Goal: Task Accomplishment & Management: Complete application form

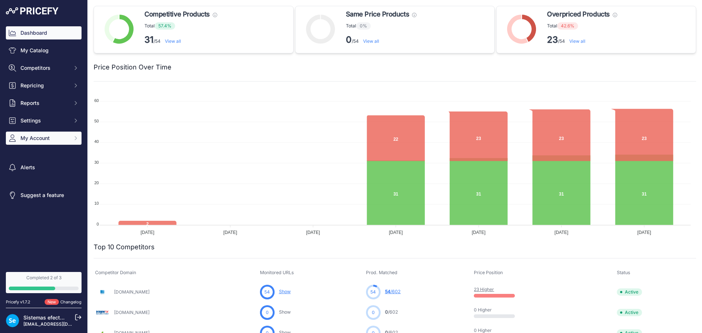
click at [48, 136] on span "My Account" at bounding box center [44, 138] width 48 height 7
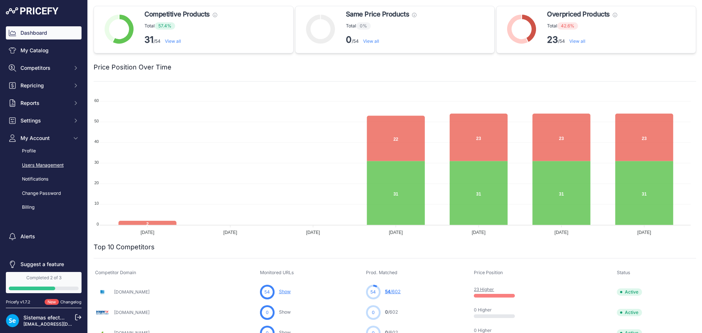
click at [46, 164] on link "Users Management" at bounding box center [44, 165] width 76 height 13
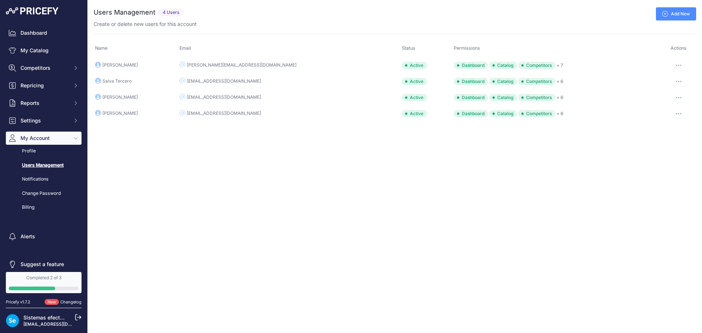
click at [667, 10] on link "Add New" at bounding box center [676, 13] width 40 height 13
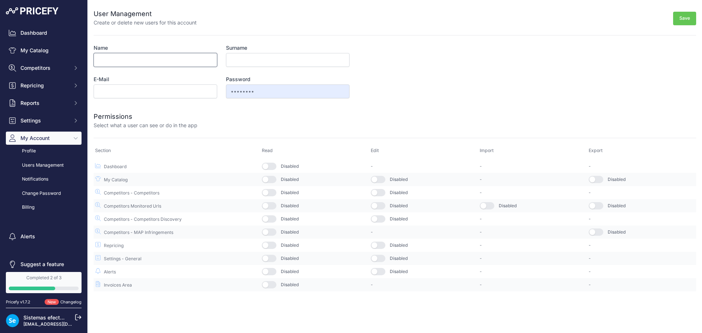
click at [191, 59] on input "Name" at bounding box center [156, 60] width 124 height 14
type input "p"
type input "Paco"
type input "Mas"
type input "pmasuk@efectoled.com"
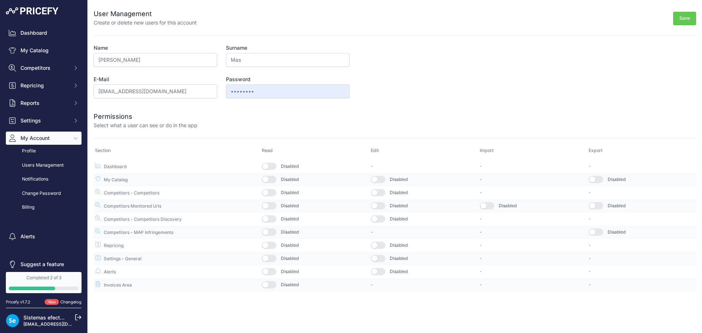
click at [272, 167] on button "button" at bounding box center [269, 166] width 15 height 7
click at [274, 178] on button "button" at bounding box center [269, 179] width 15 height 7
click at [272, 192] on button "button" at bounding box center [269, 192] width 15 height 7
click at [274, 207] on button "button" at bounding box center [269, 205] width 15 height 7
click at [275, 215] on button "button" at bounding box center [269, 218] width 15 height 7
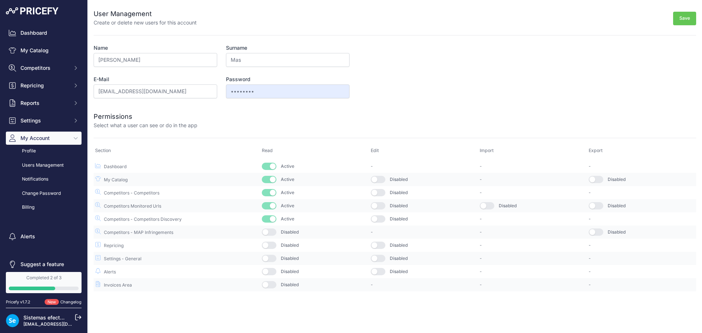
click at [274, 231] on button "button" at bounding box center [269, 232] width 15 height 7
click at [275, 249] on td "Disabled" at bounding box center [314, 245] width 109 height 13
click at [274, 248] on button "button" at bounding box center [269, 245] width 15 height 7
click at [274, 259] on button "button" at bounding box center [269, 258] width 15 height 7
click at [274, 271] on button "button" at bounding box center [269, 271] width 15 height 7
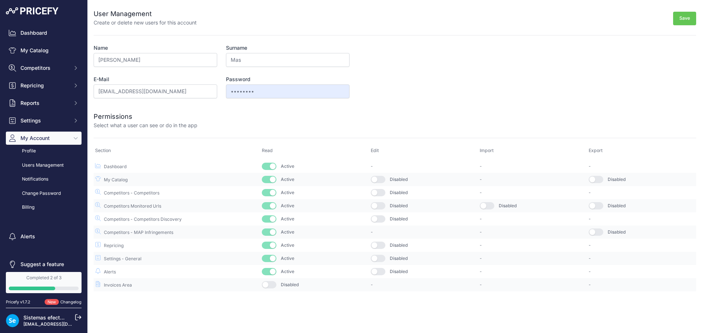
click at [270, 285] on button "button" at bounding box center [269, 284] width 15 height 7
click at [684, 24] on button "Save" at bounding box center [684, 19] width 23 height 14
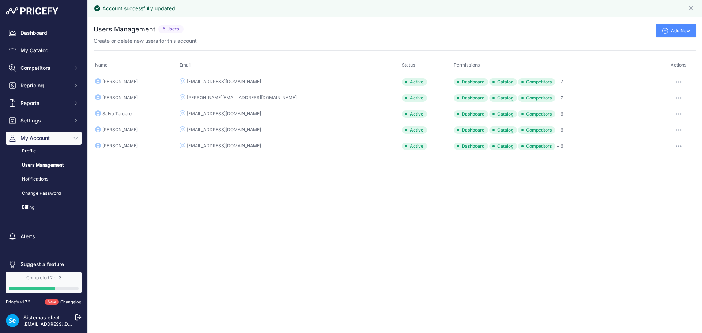
click at [76, 317] on icon at bounding box center [78, 317] width 7 height 7
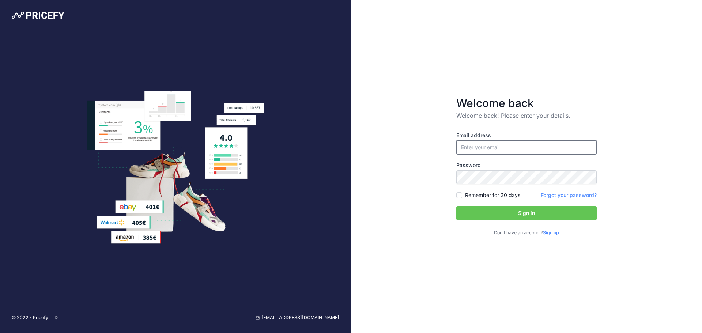
click at [492, 151] on input "email" at bounding box center [526, 147] width 140 height 14
type input "[EMAIL_ADDRESS][DOMAIN_NAME]"
click at [540, 215] on button "Sign in" at bounding box center [526, 213] width 140 height 14
